Goal: Task Accomplishment & Management: Manage account settings

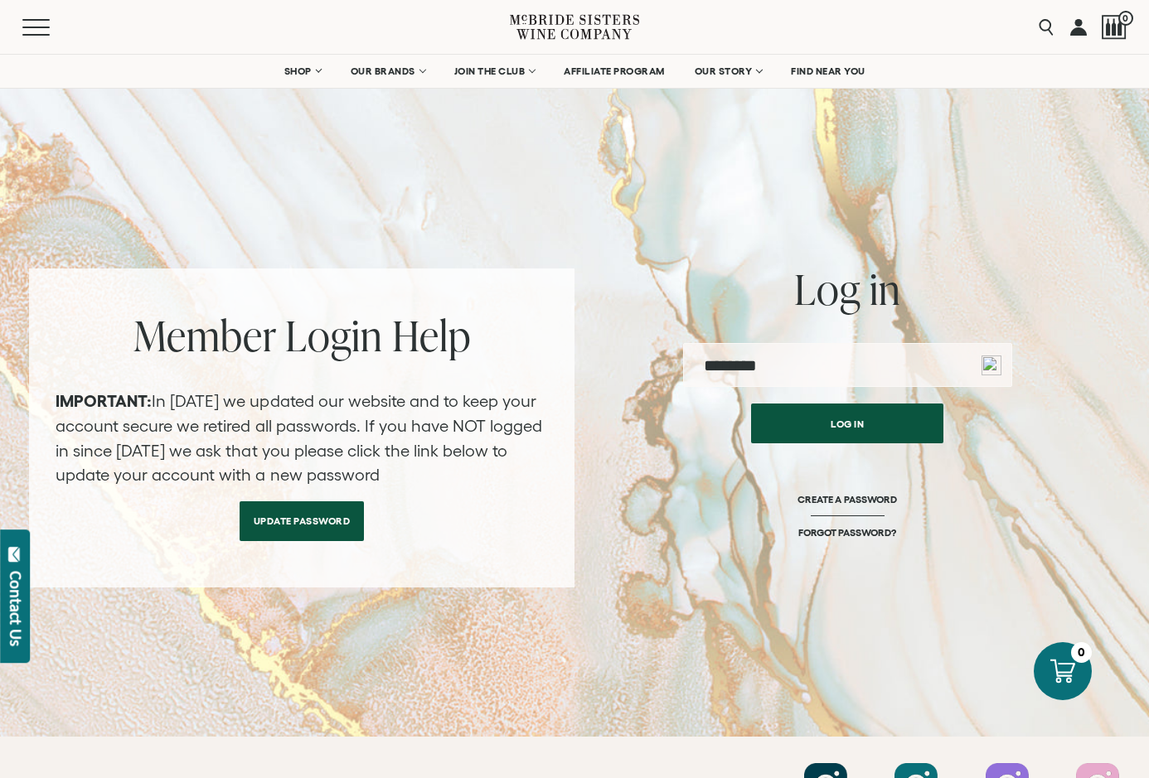
click at [872, 372] on input "email" at bounding box center [847, 365] width 329 height 44
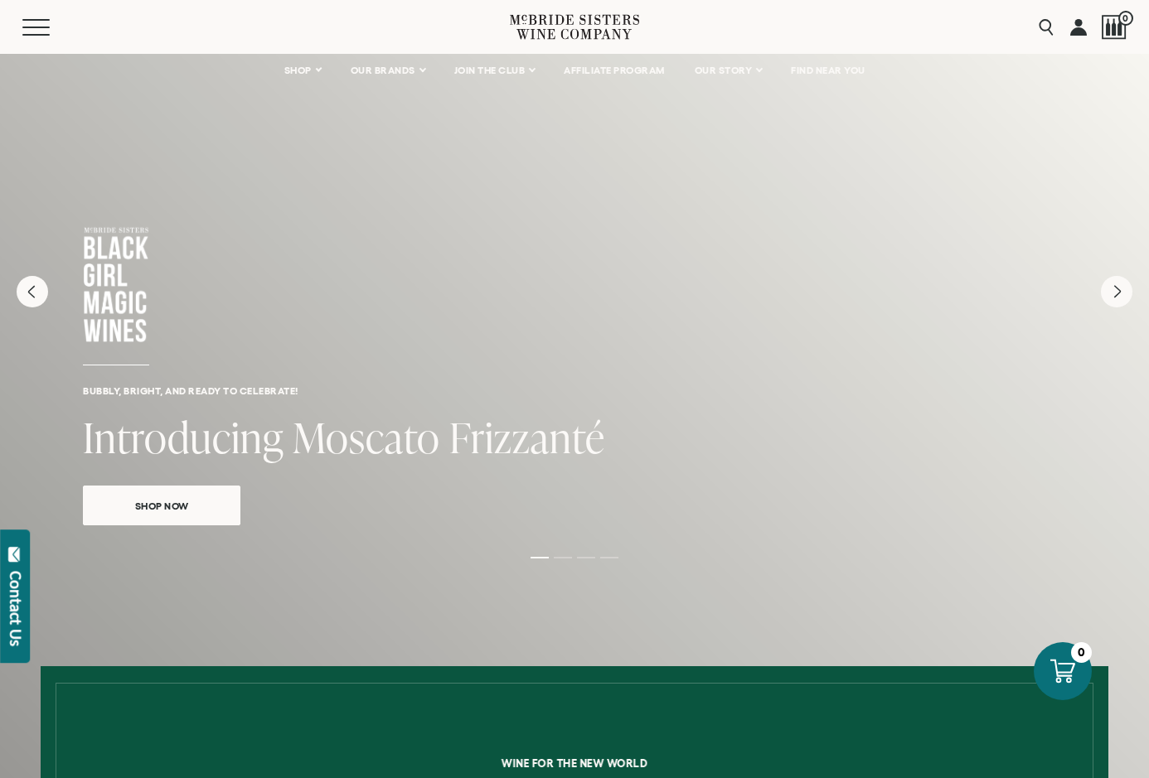
click at [1082, 27] on link at bounding box center [1078, 27] width 17 height 54
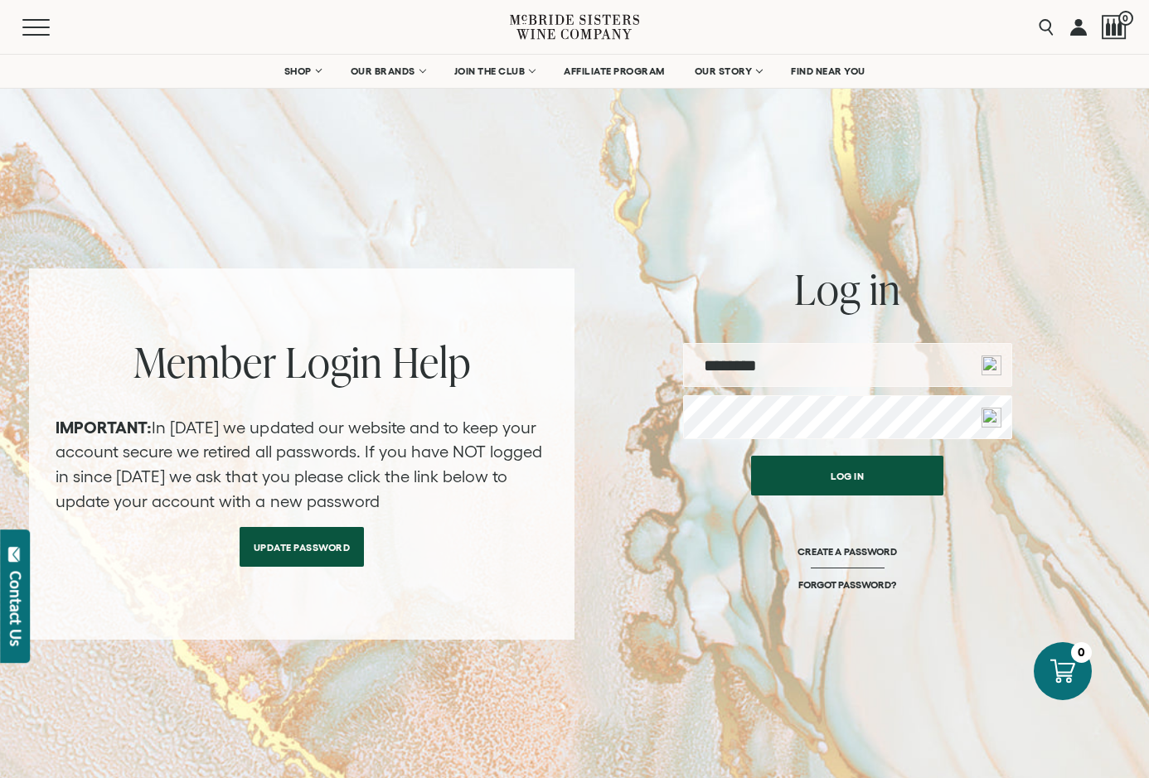
type input "**********"
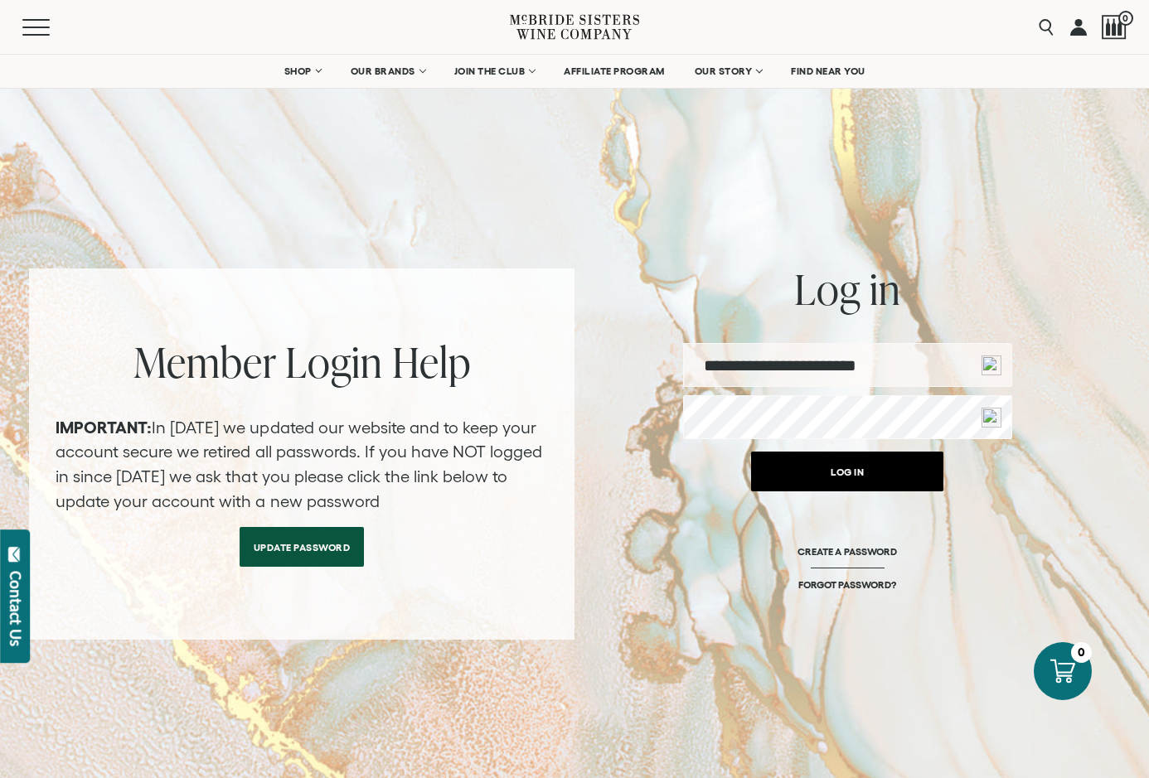
click at [840, 469] on button "Log in" at bounding box center [847, 472] width 192 height 40
click at [880, 473] on button "Log in" at bounding box center [847, 472] width 192 height 40
click at [881, 472] on button "Log in" at bounding box center [847, 472] width 192 height 40
click at [883, 471] on button "Log in" at bounding box center [847, 472] width 192 height 40
click at [864, 462] on button "Log in" at bounding box center [847, 472] width 192 height 40
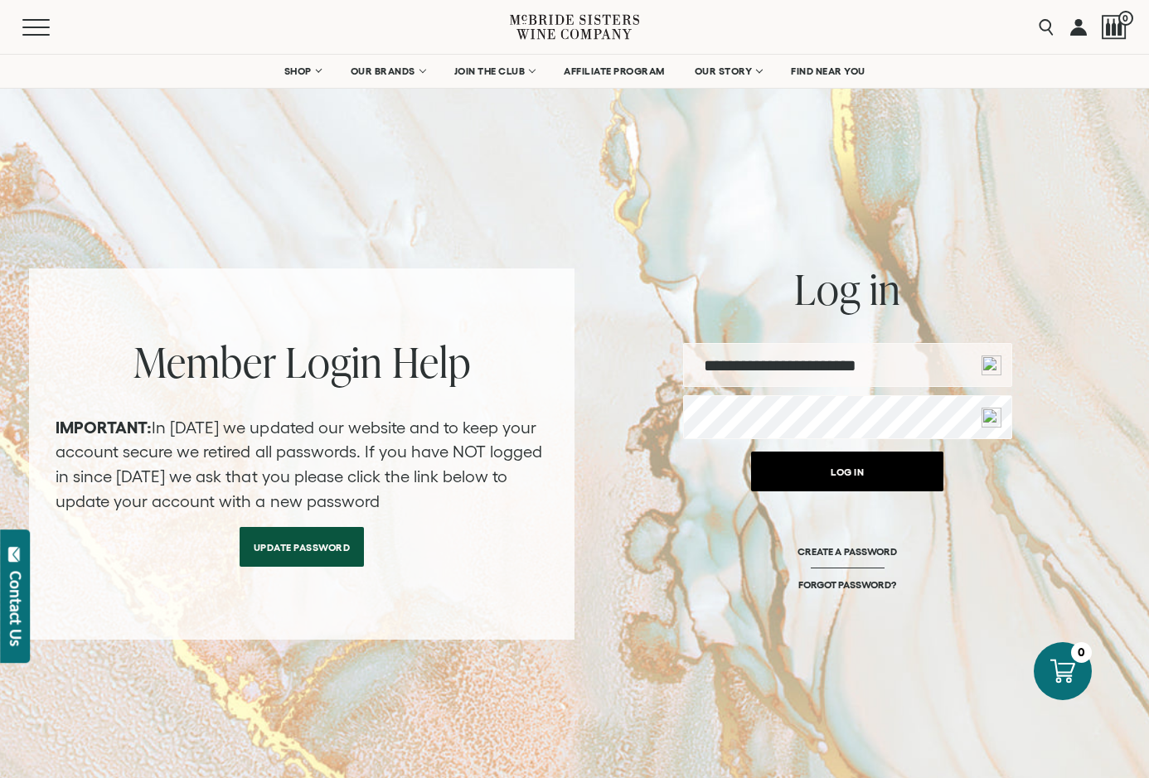
click at [864, 462] on button "Log in" at bounding box center [847, 472] width 192 height 40
drag, startPoint x: 908, startPoint y: 478, endPoint x: 898, endPoint y: 468, distance: 13.5
click at [909, 476] on button "Log in" at bounding box center [847, 472] width 192 height 40
click at [908, 470] on button "Log in" at bounding box center [847, 472] width 192 height 40
click at [920, 473] on button "Log in" at bounding box center [847, 472] width 192 height 40
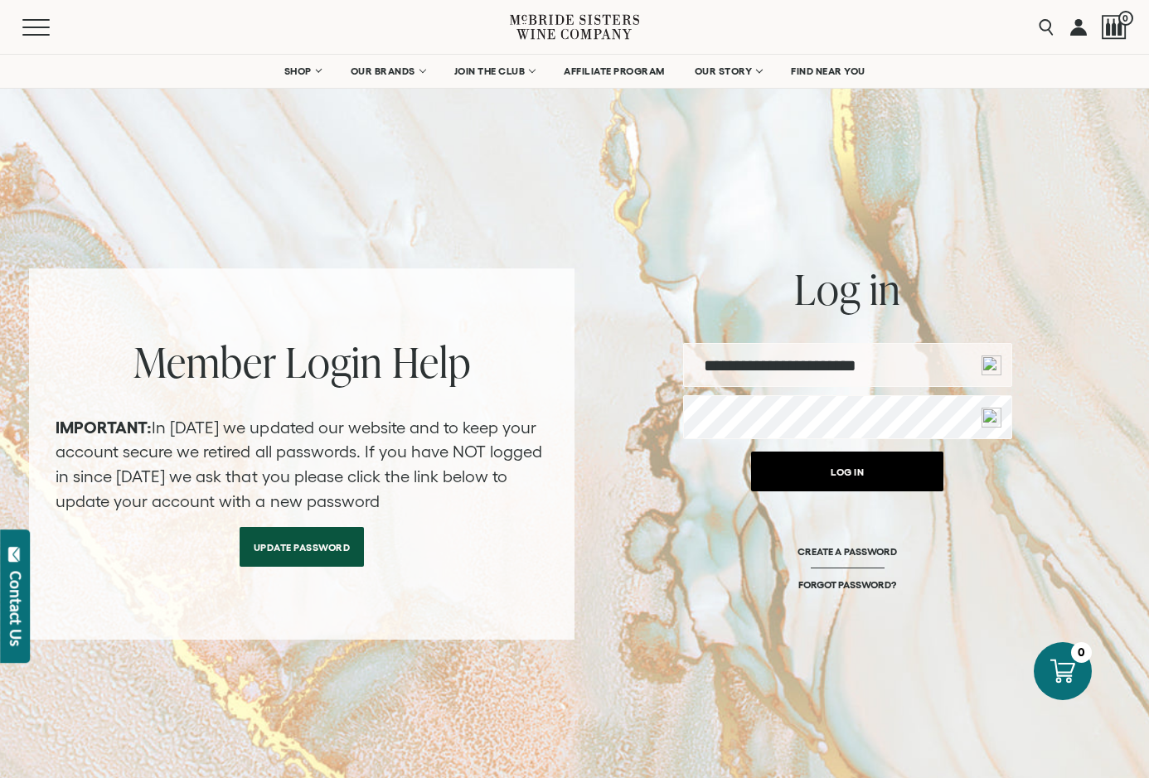
click at [869, 477] on button "Log in" at bounding box center [847, 472] width 192 height 40
click at [872, 477] on button "Log in" at bounding box center [847, 472] width 192 height 40
click at [877, 477] on button "Log in" at bounding box center [847, 472] width 192 height 40
click at [882, 477] on button "Log in" at bounding box center [847, 472] width 192 height 40
click at [1070, 514] on div "**********" at bounding box center [574, 454] width 1091 height 371
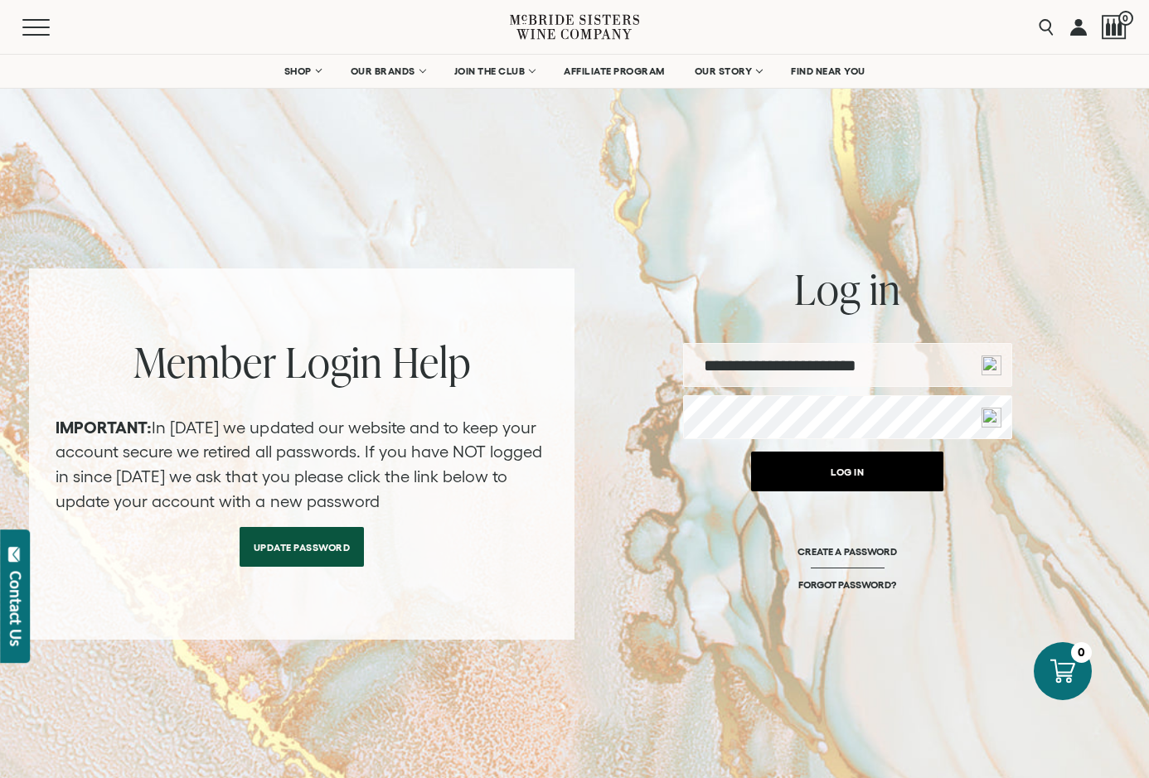
click at [891, 463] on button "Log in" at bounding box center [847, 472] width 192 height 40
click at [897, 466] on button "Log in" at bounding box center [847, 472] width 192 height 40
click at [804, 464] on button "Log in" at bounding box center [847, 472] width 192 height 40
click at [805, 464] on button "Log in" at bounding box center [847, 472] width 192 height 40
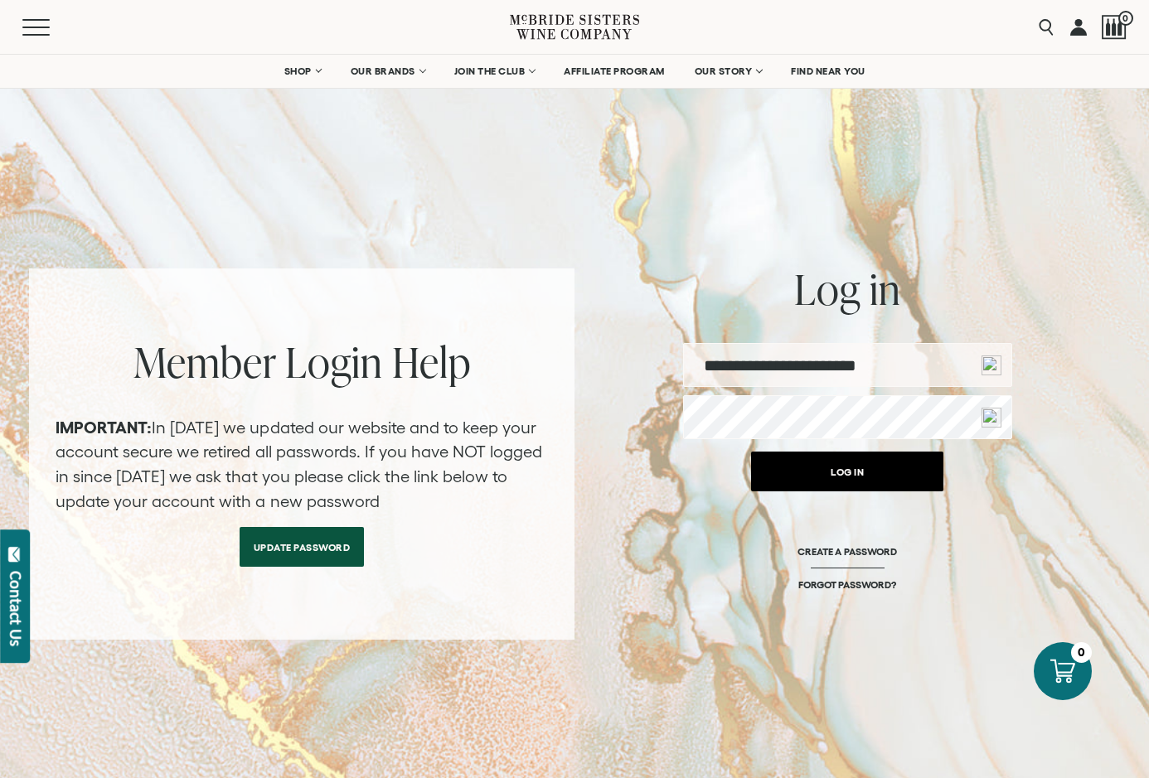
click at [805, 464] on button "Log in" at bounding box center [847, 472] width 192 height 40
click at [825, 471] on button "Log in" at bounding box center [847, 472] width 192 height 40
click at [799, 462] on button "Log in" at bounding box center [847, 472] width 192 height 40
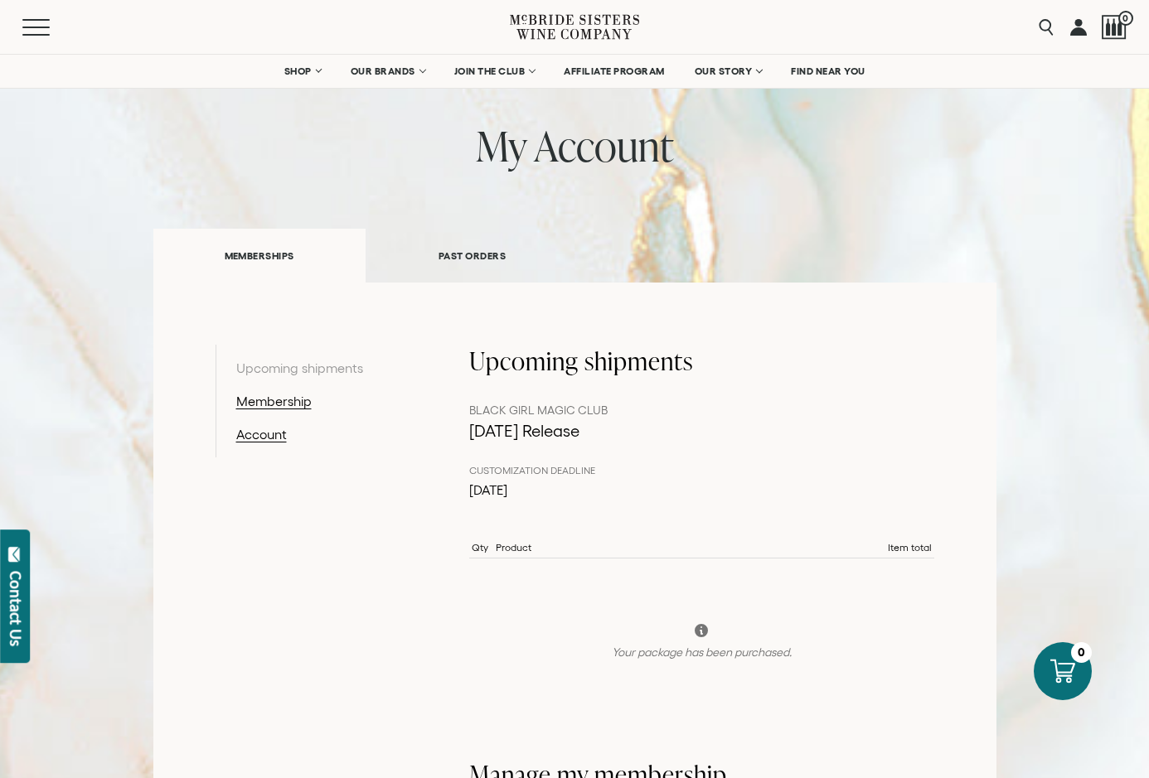
scroll to position [83, 0]
click at [273, 440] on link "Account" at bounding box center [322, 436] width 172 height 20
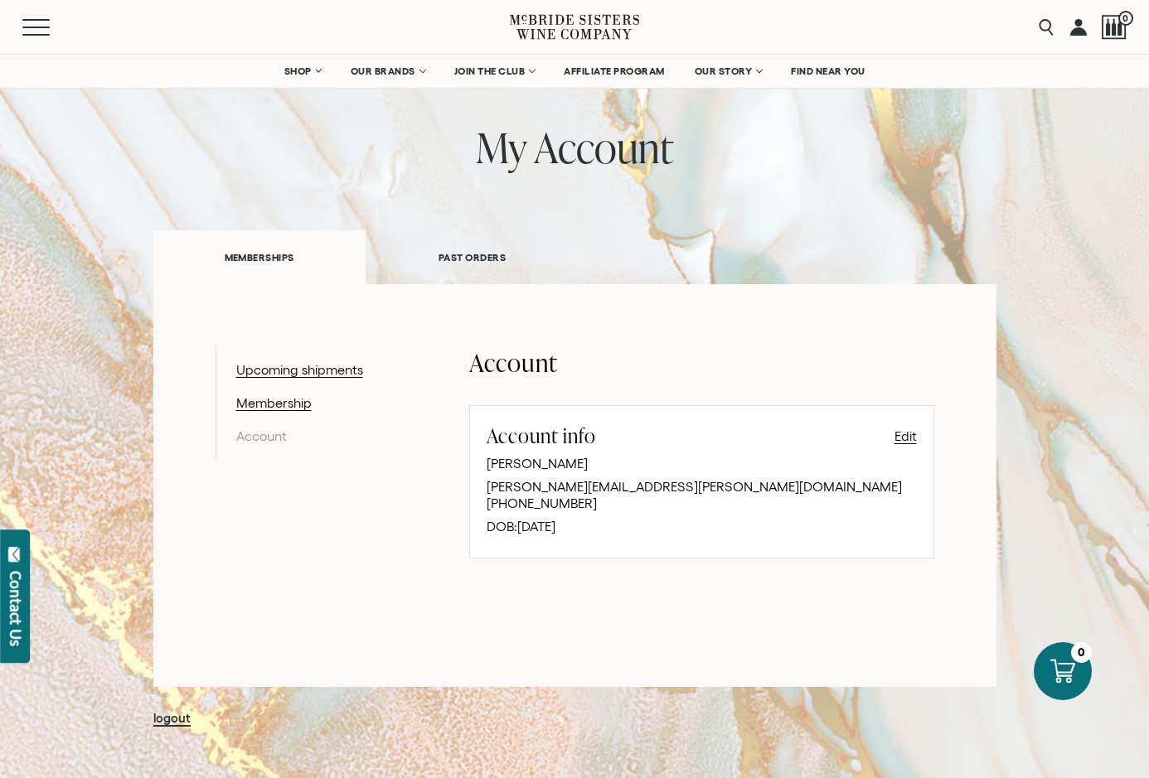
click at [739, 222] on div "my account MEMBERSHIPS PAST ORDERS Order history Order Number #90978 $44.97" at bounding box center [574, 427] width 843 height 606
click at [481, 257] on link "PAST ORDERS" at bounding box center [472, 257] width 213 height 57
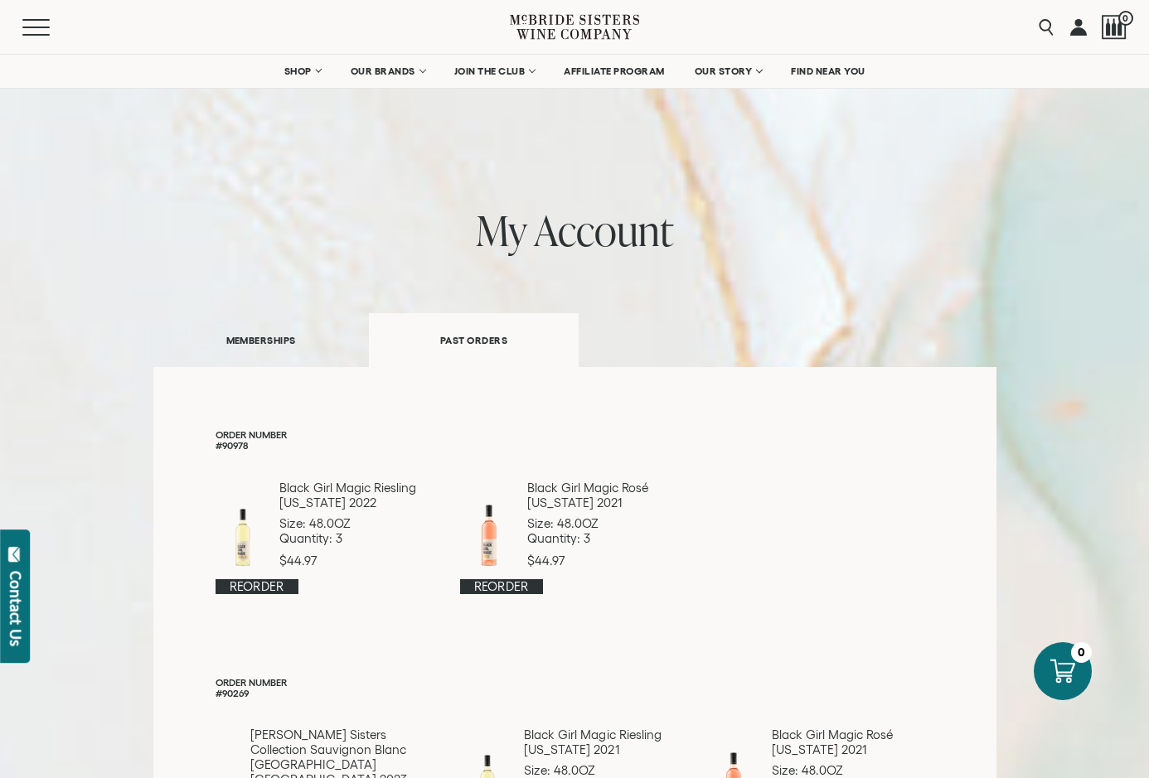
click at [1077, 28] on link at bounding box center [1078, 27] width 17 height 54
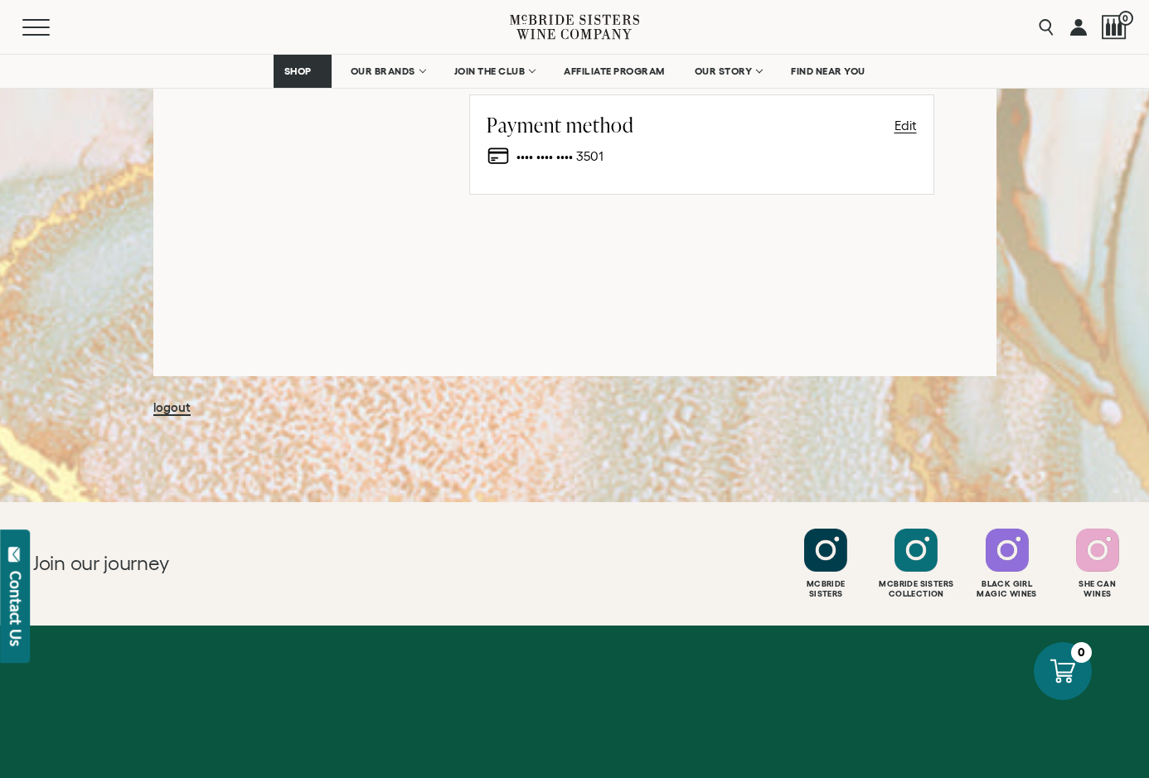
scroll to position [1243, 0]
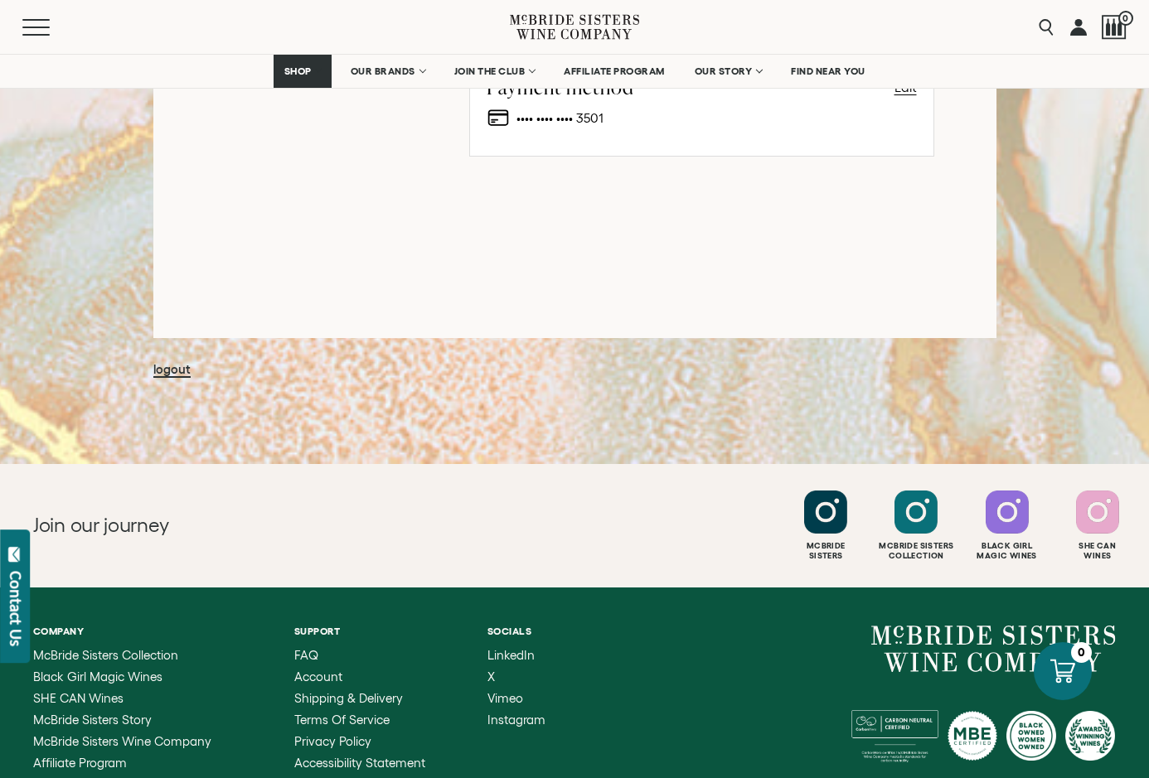
click at [179, 369] on link "logout" at bounding box center [171, 370] width 37 height 16
